Goal: Entertainment & Leisure: Browse casually

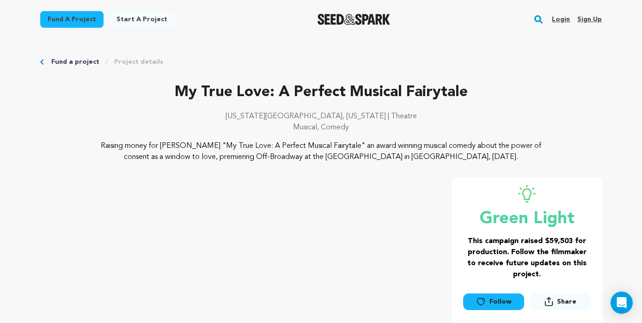
scroll to position [1762, 0]
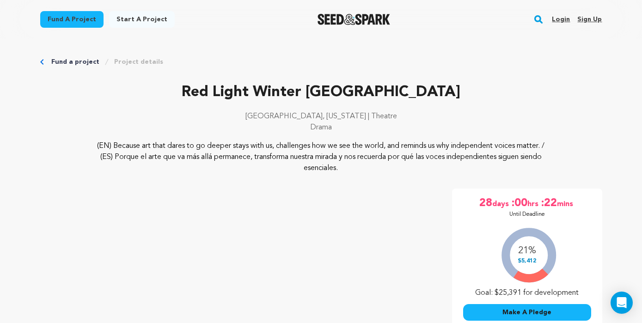
scroll to position [438, 0]
